Goal: Information Seeking & Learning: Learn about a topic

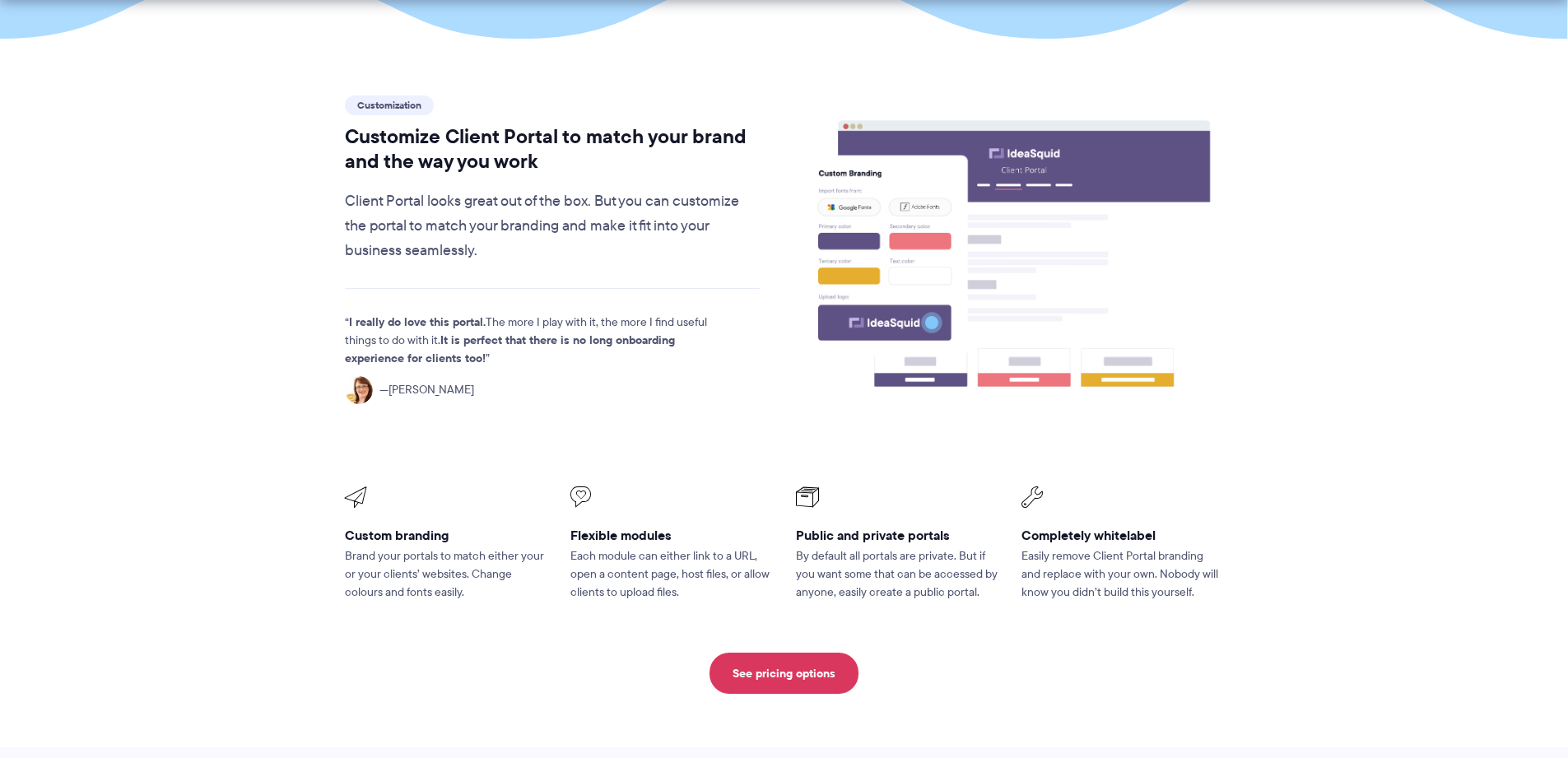
scroll to position [463, 0]
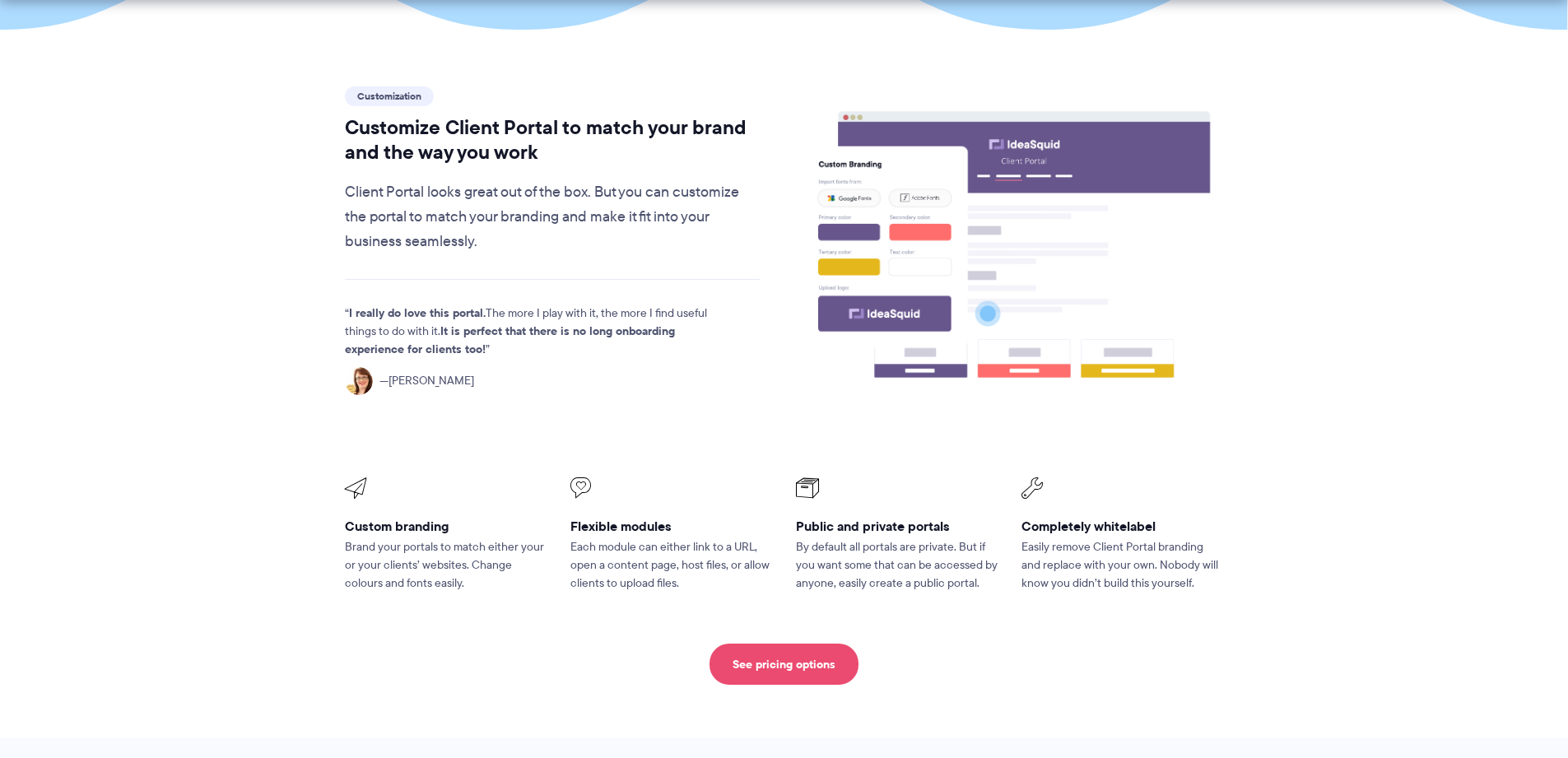
click at [813, 643] on link "See pricing options" at bounding box center [784, 664] width 149 height 41
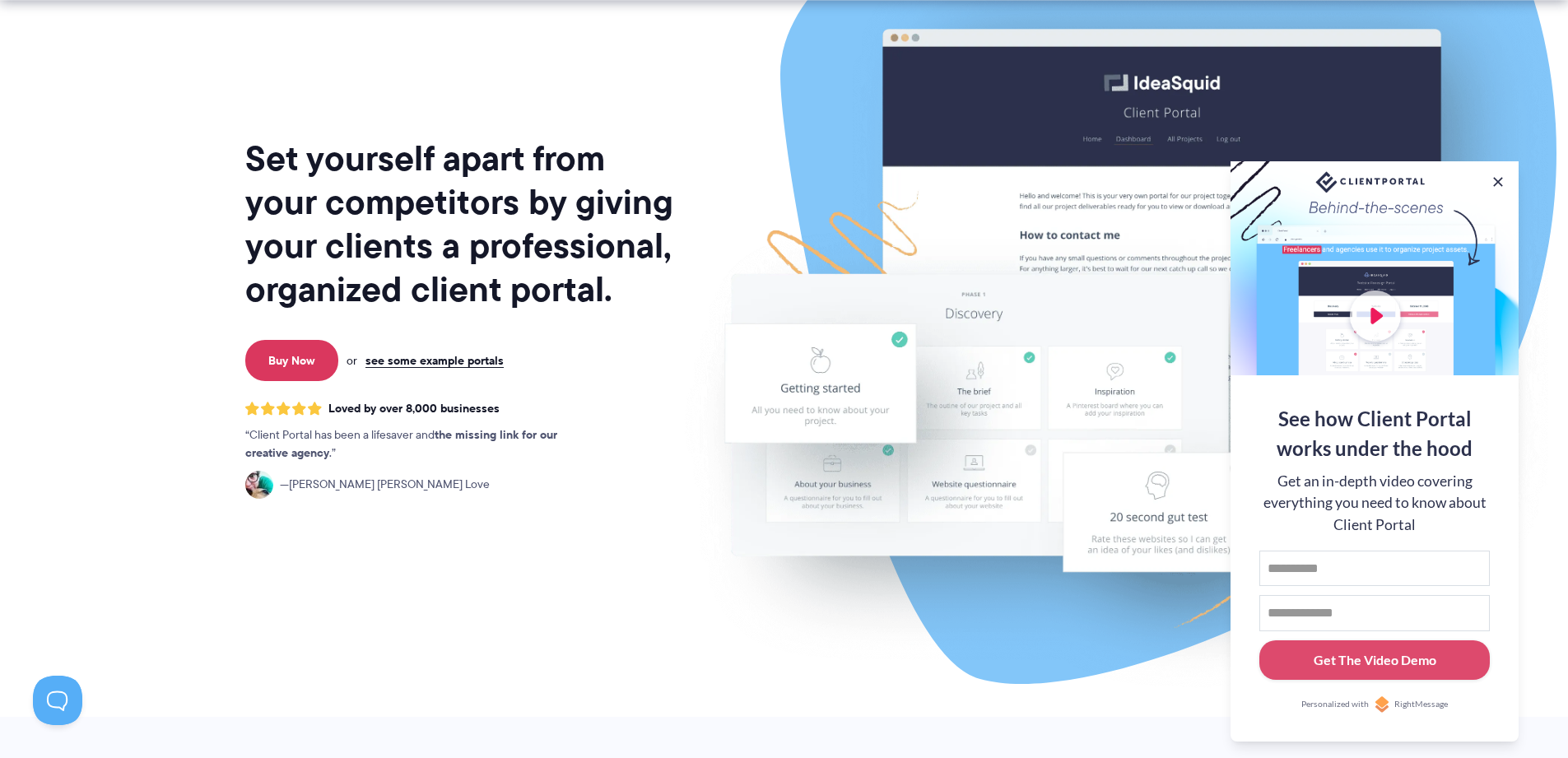
scroll to position [85, 0]
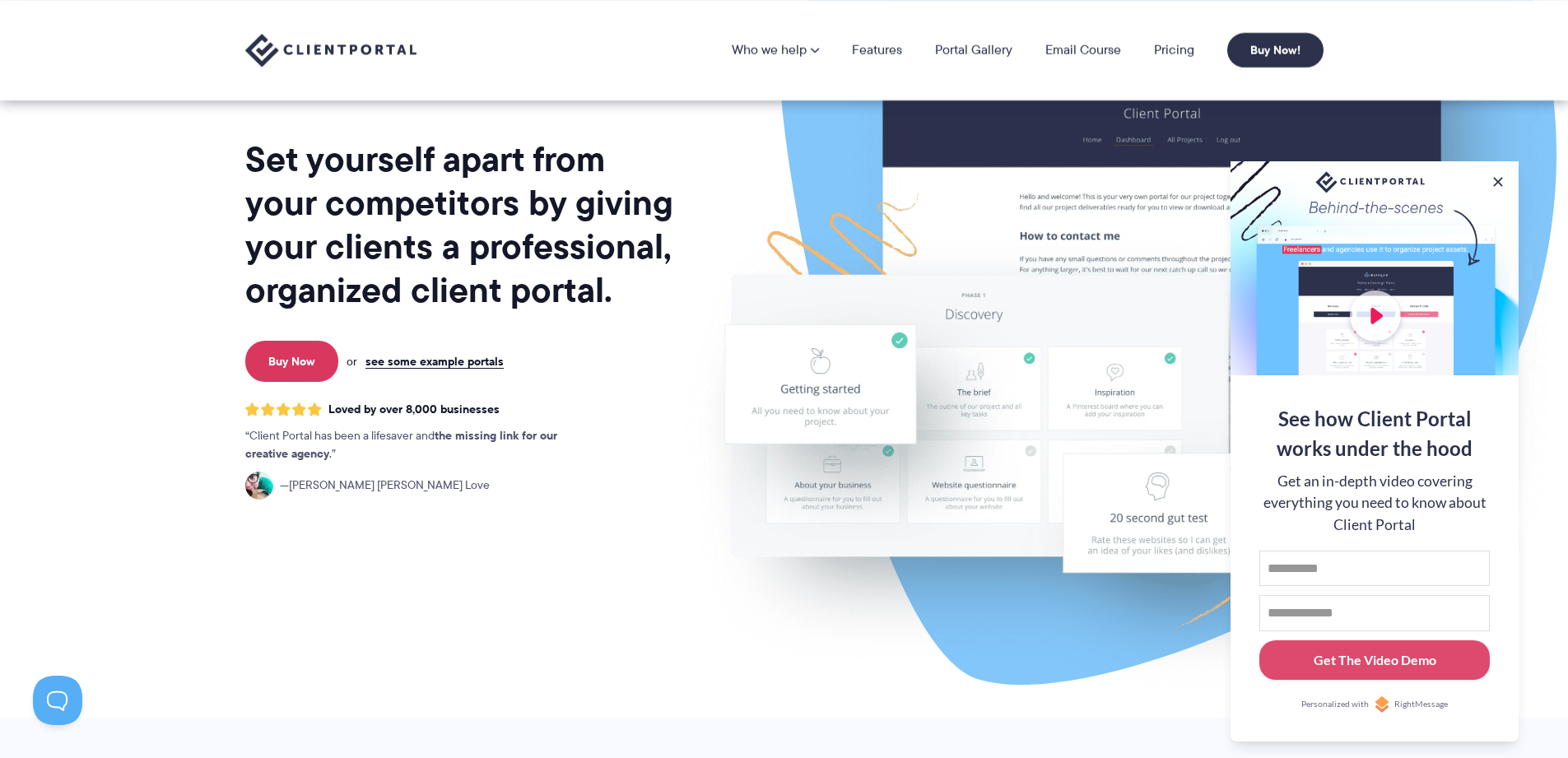
click at [1365, 292] on div at bounding box center [1373, 268] width 288 height 214
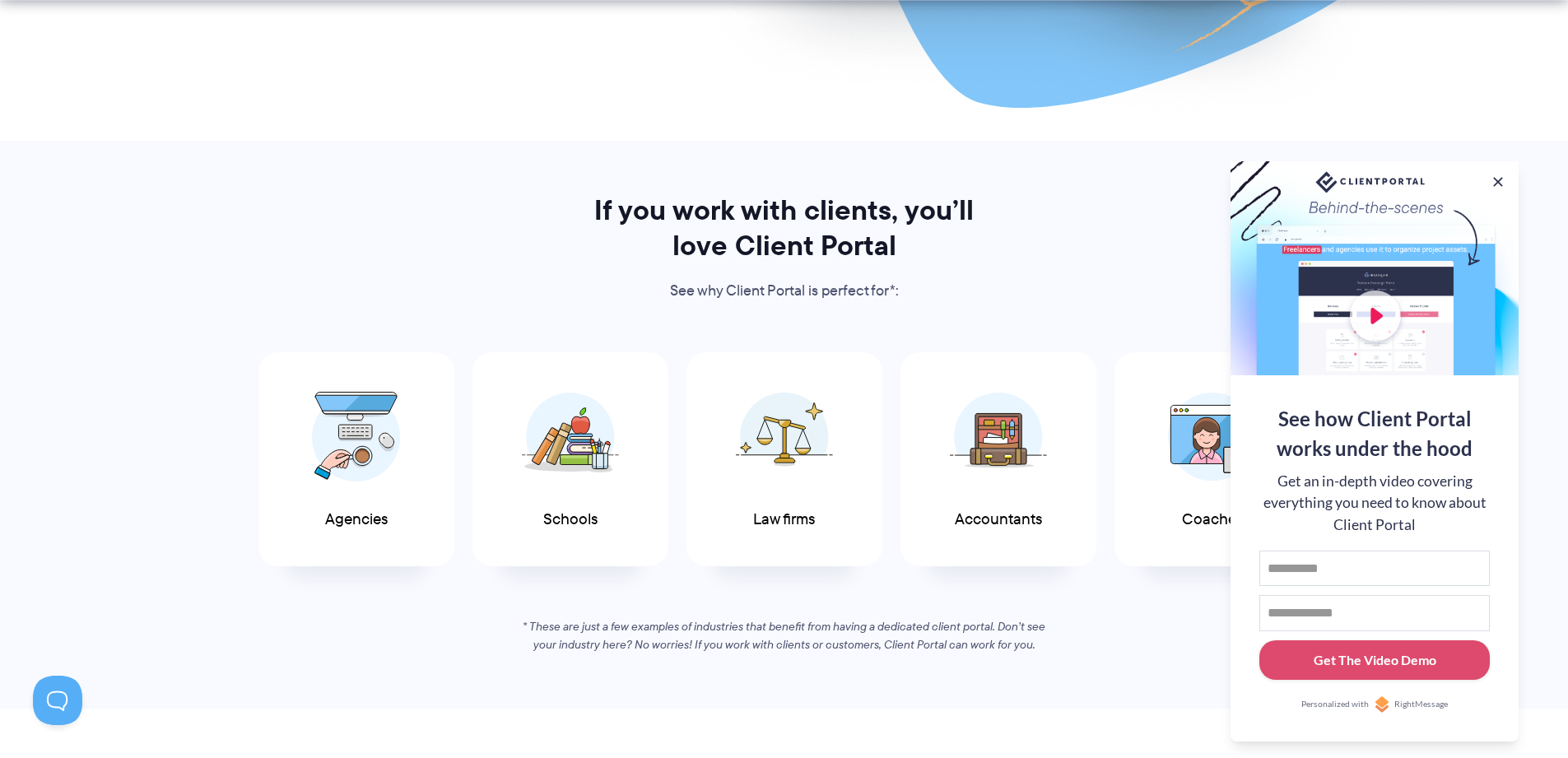
scroll to position [667, 0]
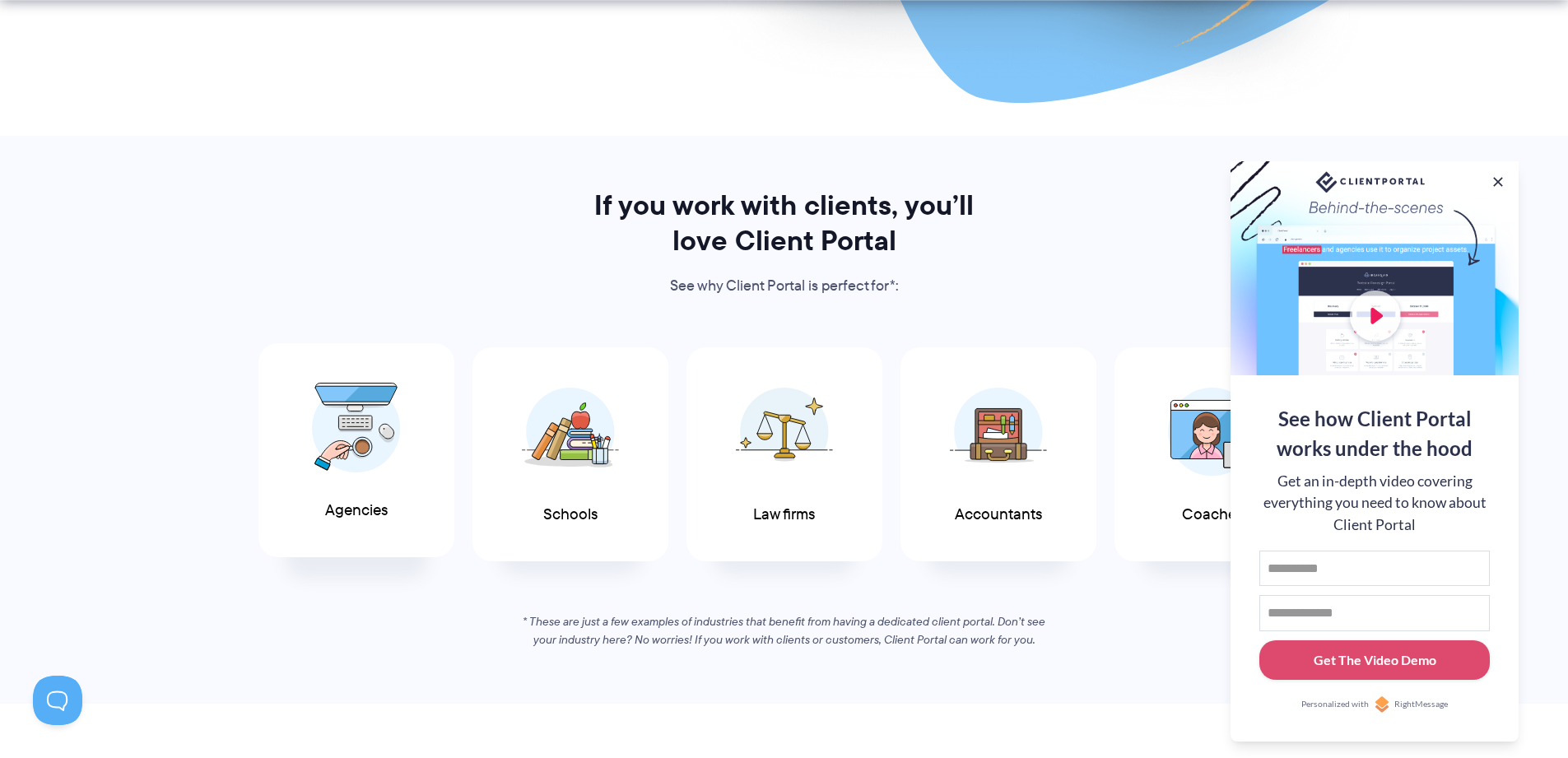
click at [334, 426] on img at bounding box center [356, 427] width 88 height 90
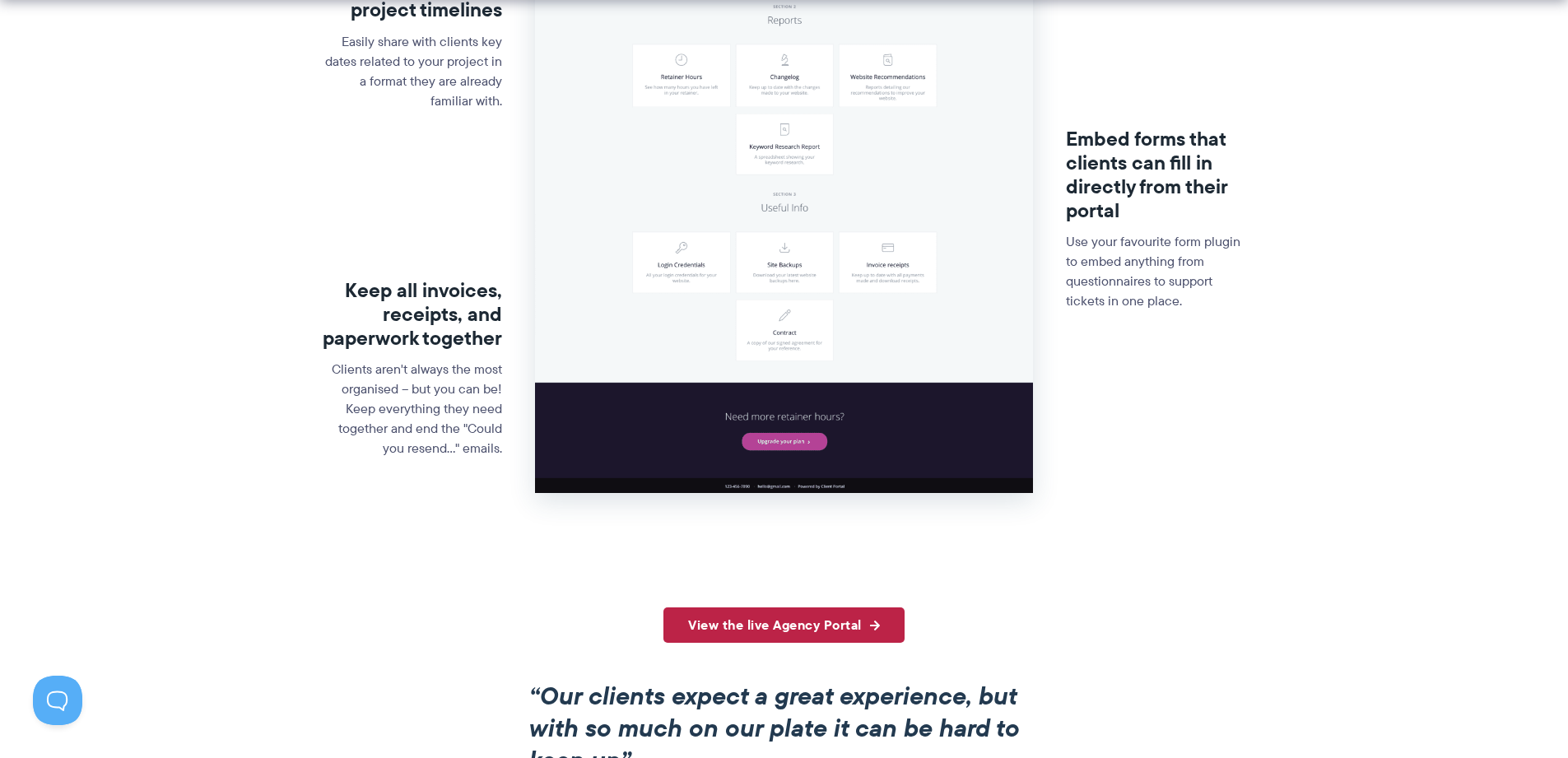
click at [866, 628] on link "View the live Agency Portal" at bounding box center [783, 625] width 241 height 35
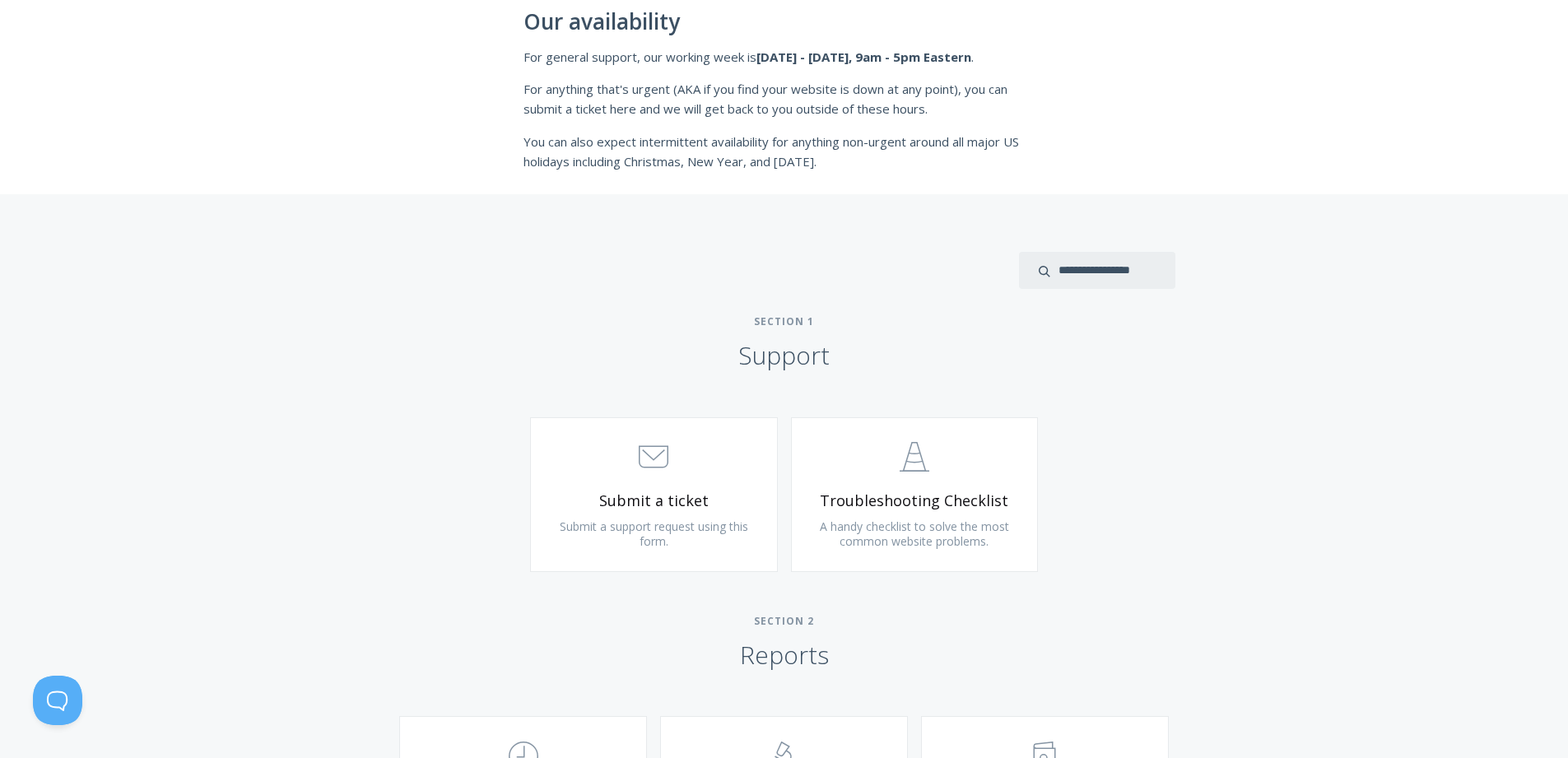
scroll to position [481, 0]
